Goal: Find specific page/section: Find specific page/section

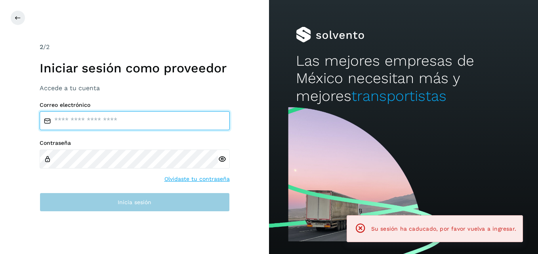
type input "**********"
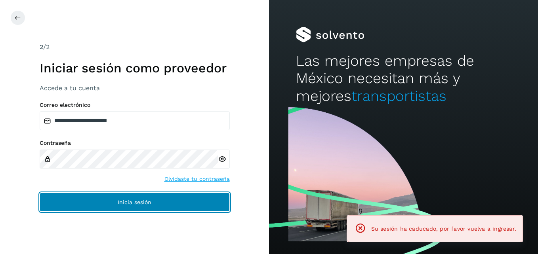
click at [125, 206] on button "Inicia sesión" at bounding box center [135, 202] width 190 height 19
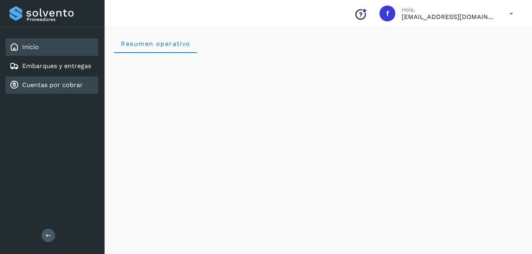
click at [47, 84] on link "Cuentas por cobrar" at bounding box center [52, 85] width 61 height 8
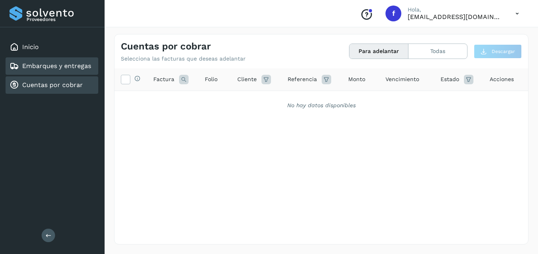
click at [57, 67] on link "Embarques y entregas" at bounding box center [56, 66] width 69 height 8
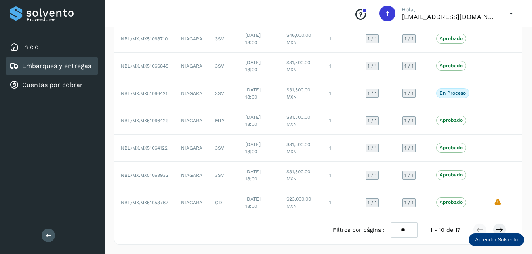
scroll to position [164, 0]
click at [498, 230] on icon at bounding box center [500, 230] width 8 height 8
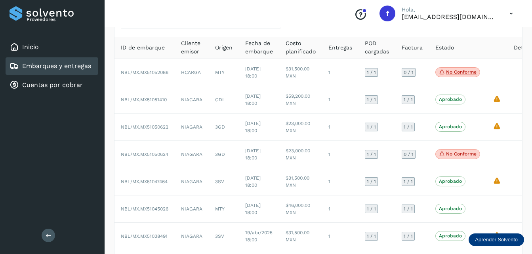
scroll to position [82, 0]
